Goal: Task Accomplishment & Management: Complete application form

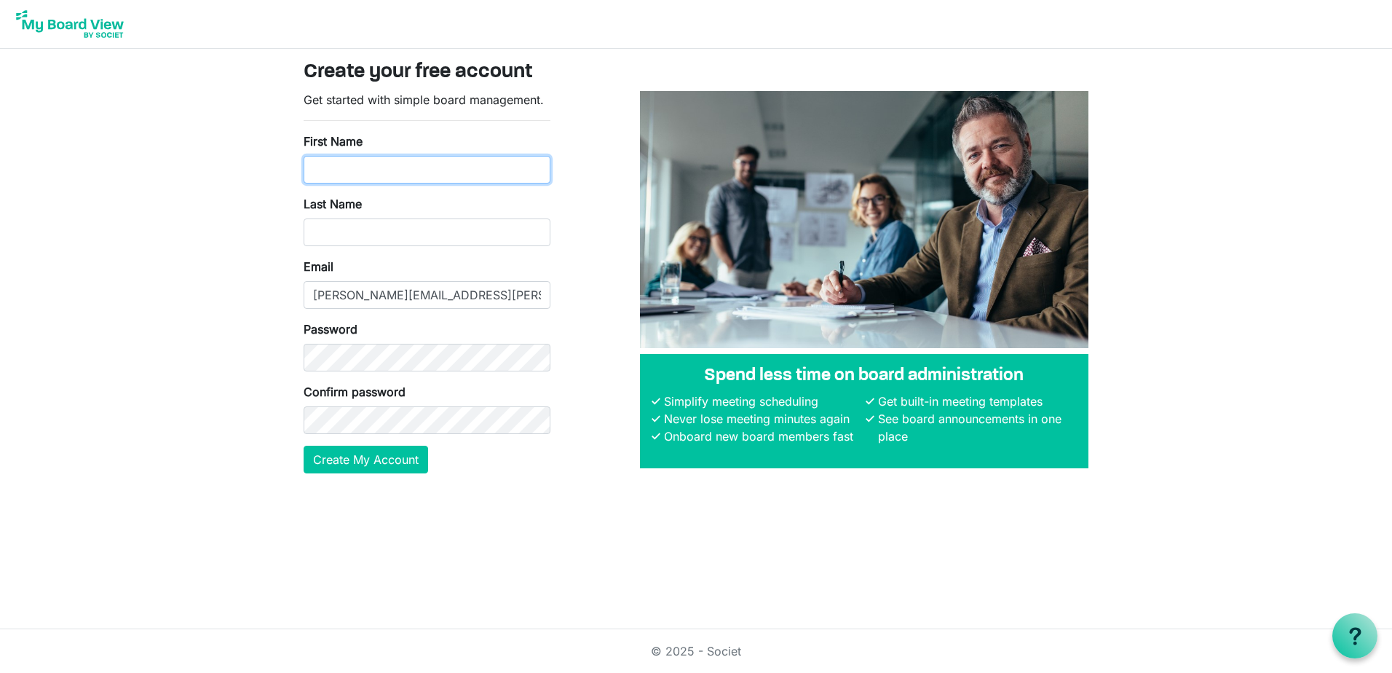
click at [461, 167] on input "First Name" at bounding box center [427, 170] width 247 height 28
type input "[PERSON_NAME]"
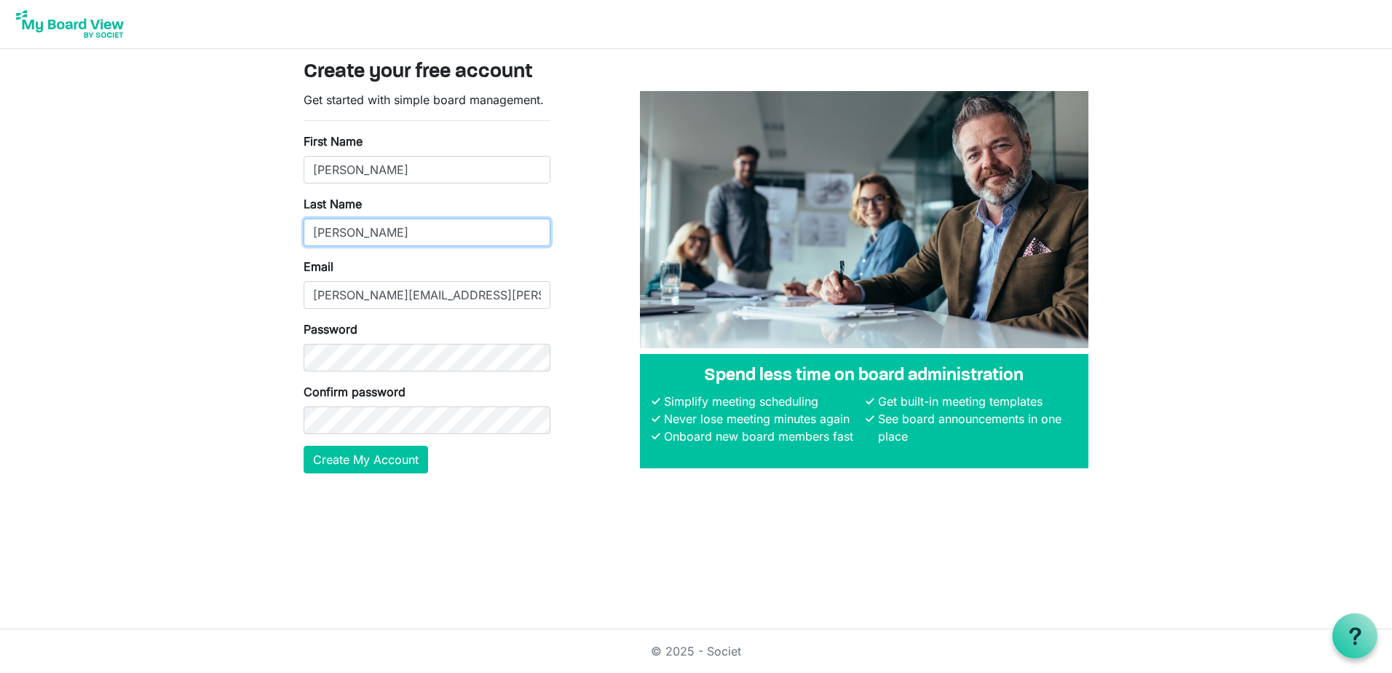
type input "[PERSON_NAME]"
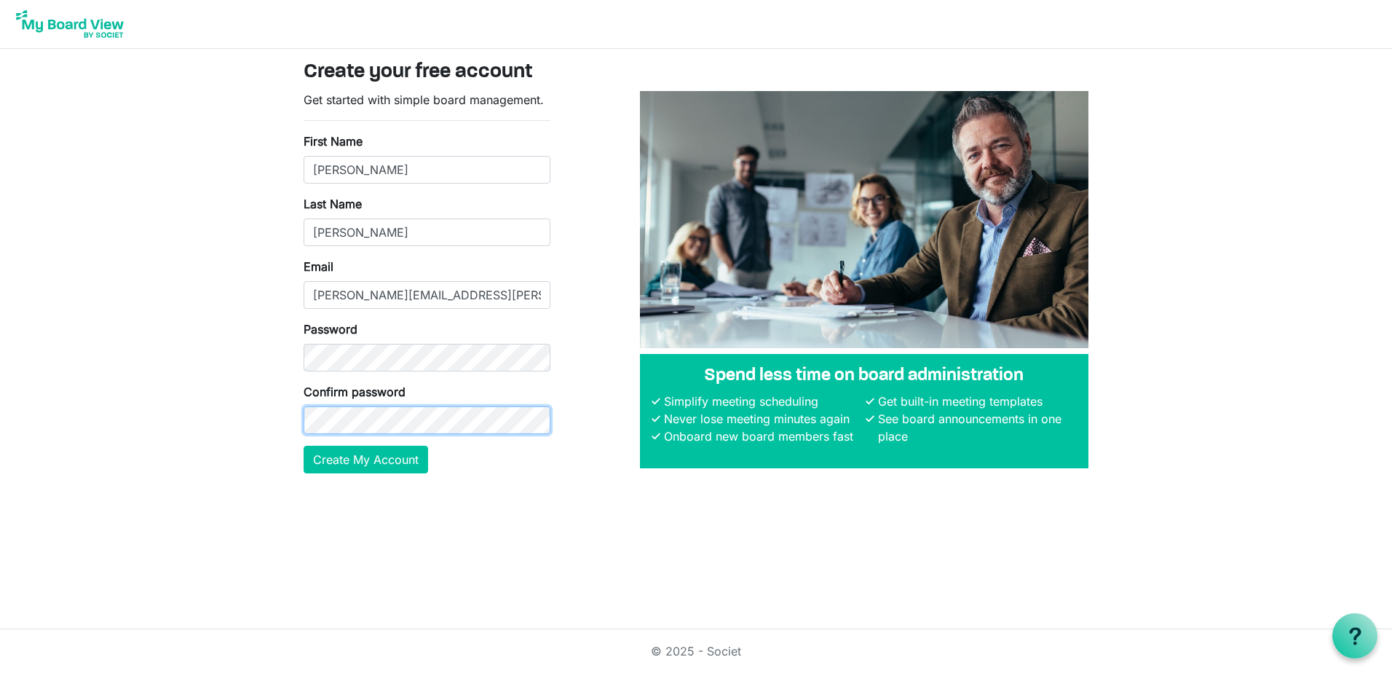
click at [304, 446] on button "Create My Account" at bounding box center [366, 460] width 124 height 28
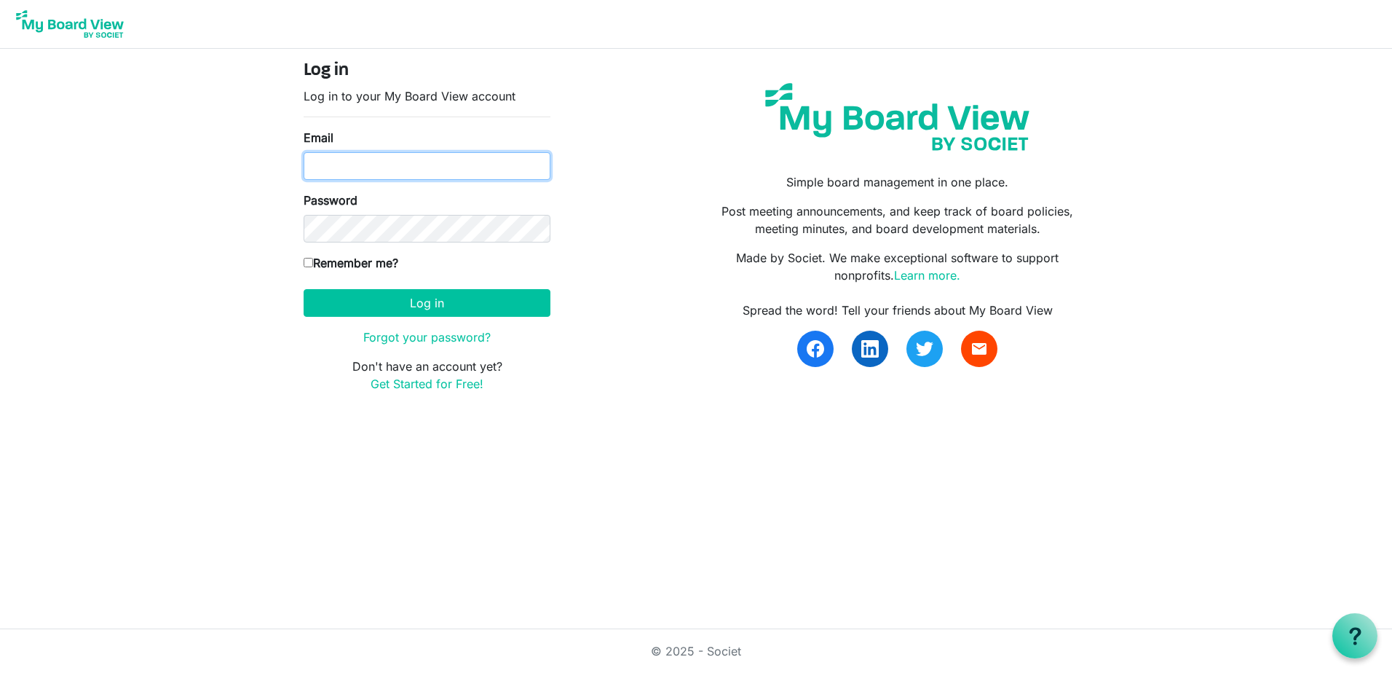
click at [389, 168] on input "Email" at bounding box center [427, 166] width 247 height 28
type input "sarah.sarauer@outlook.com"
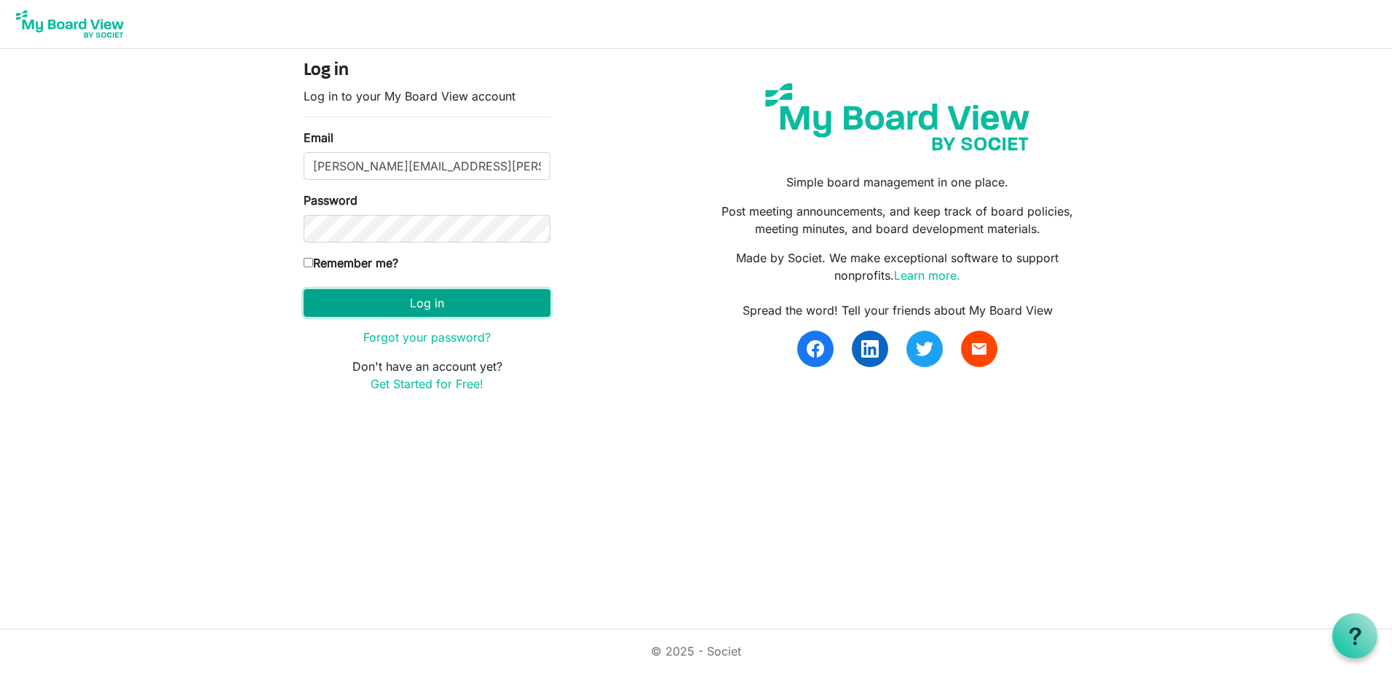
click at [362, 307] on button "Log in" at bounding box center [427, 303] width 247 height 28
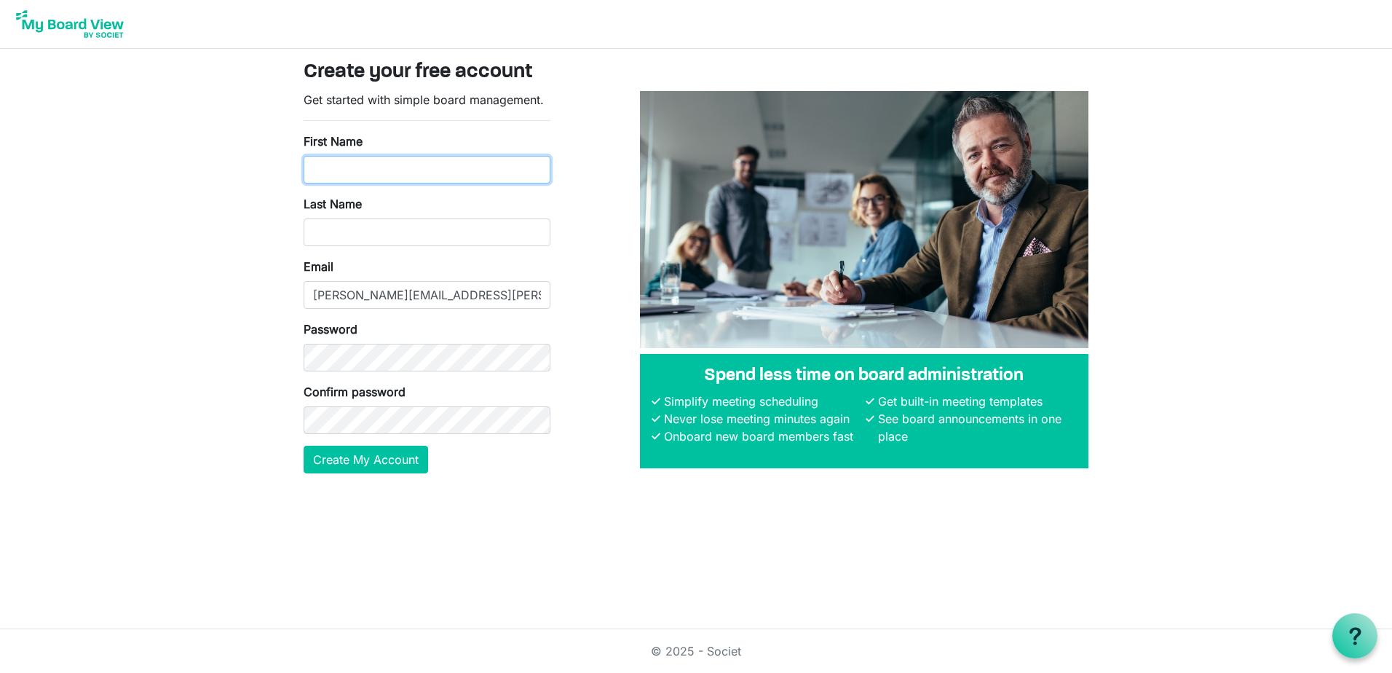
click at [349, 170] on input "First Name" at bounding box center [427, 170] width 247 height 28
type input "Sarah"
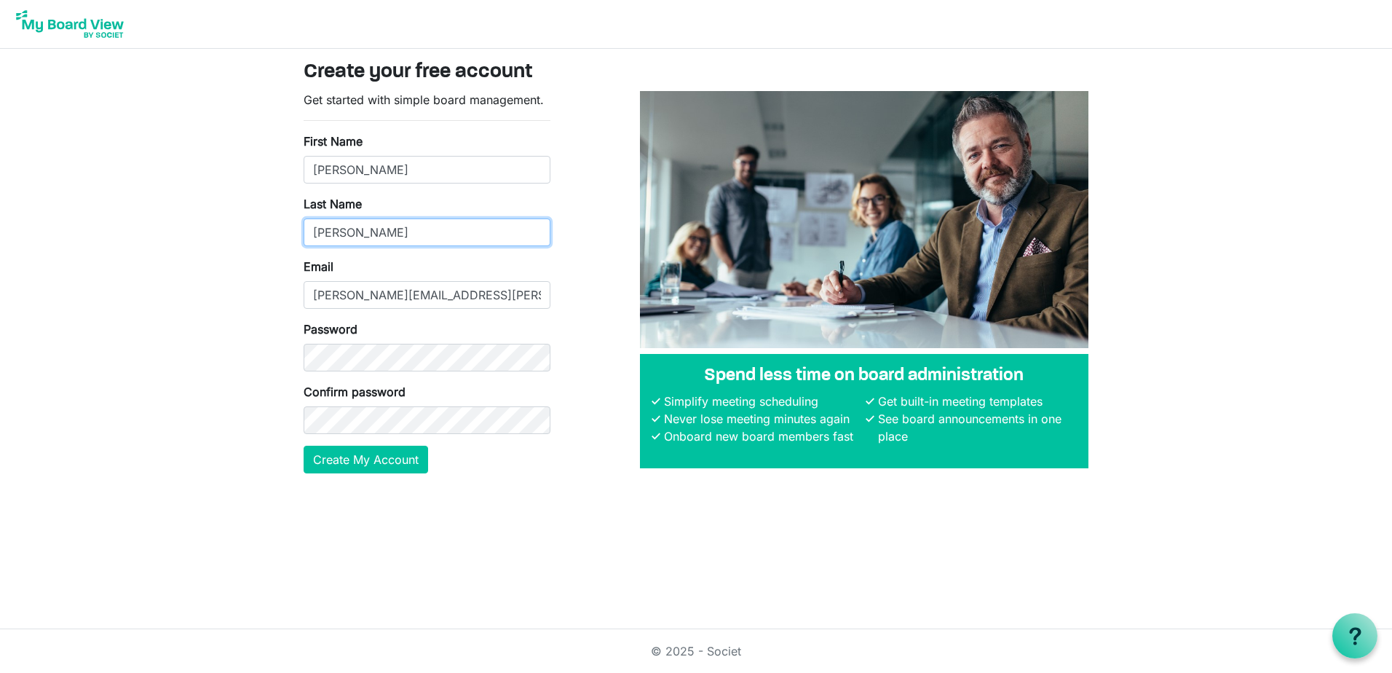
type input "Sarauer"
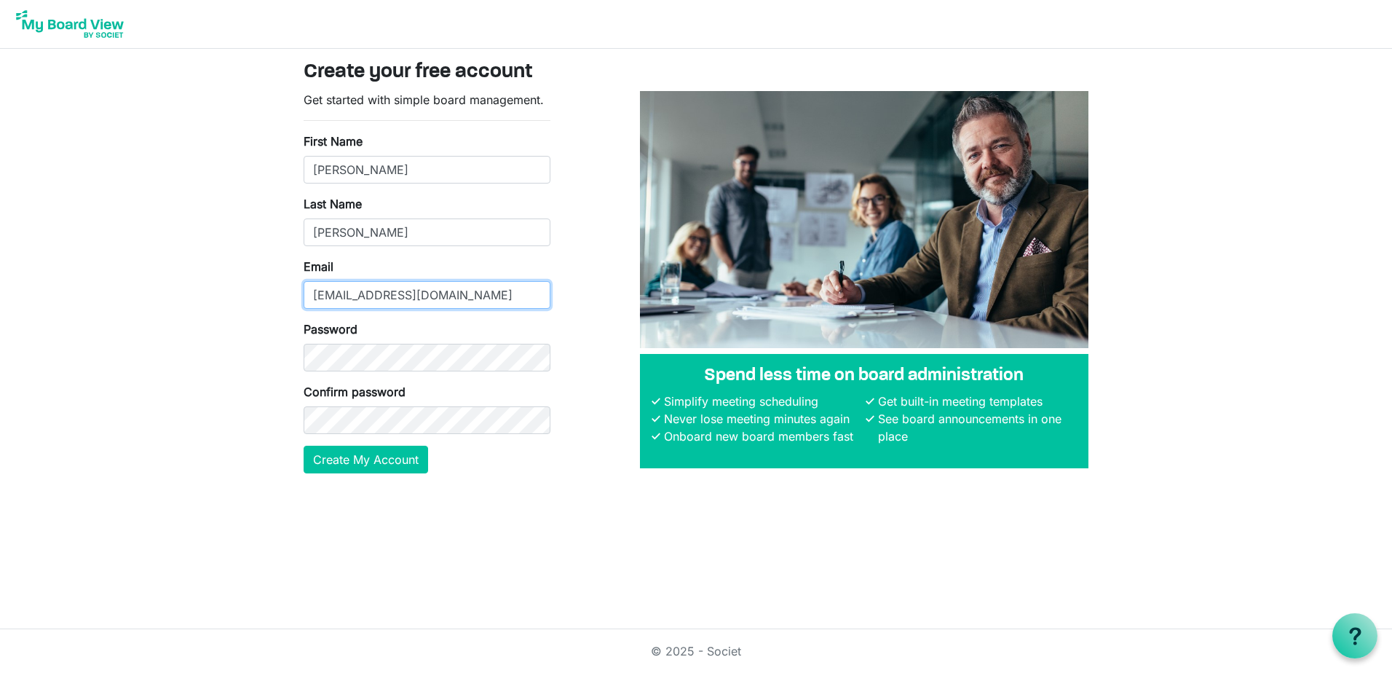
type input "billyesg@hotmail.ca"
click at [361, 470] on button "Create My Account" at bounding box center [366, 460] width 124 height 28
